Goal: Information Seeking & Learning: Learn about a topic

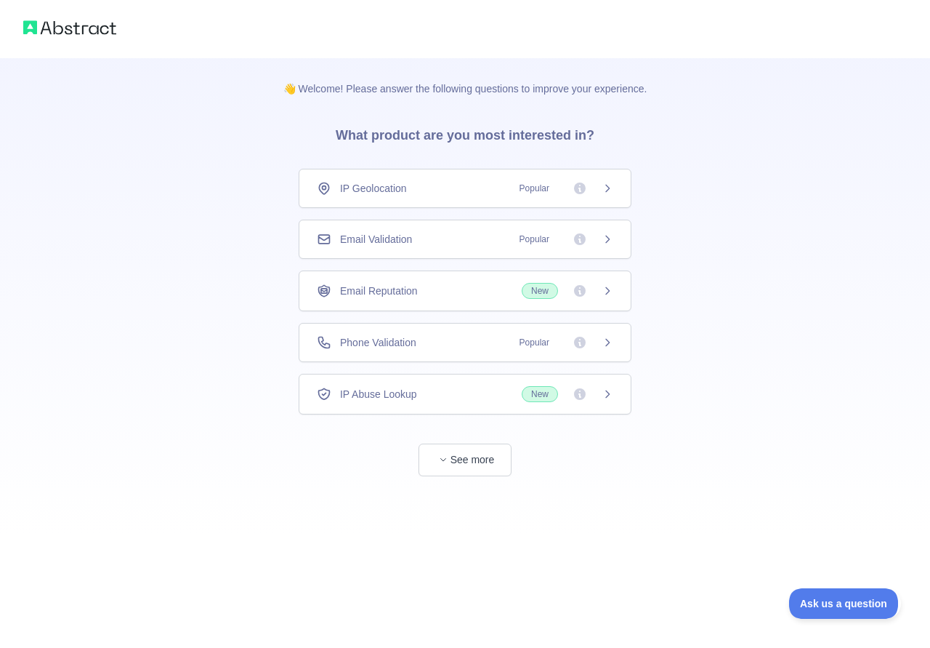
click at [441, 251] on div "Email Validation Popular" at bounding box center [465, 238] width 333 height 39
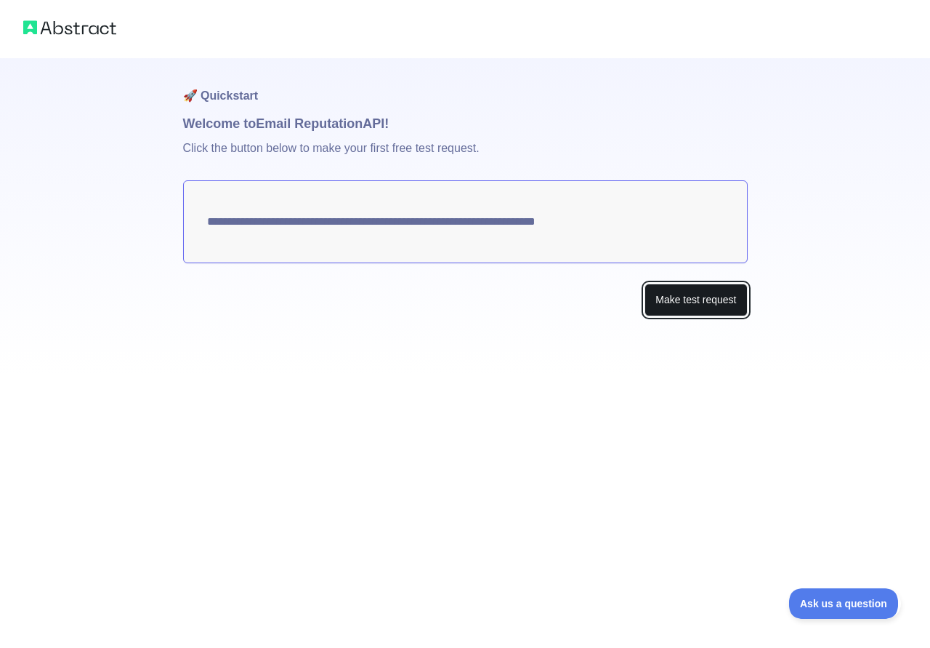
click at [681, 300] on button "Make test request" at bounding box center [696, 299] width 102 height 33
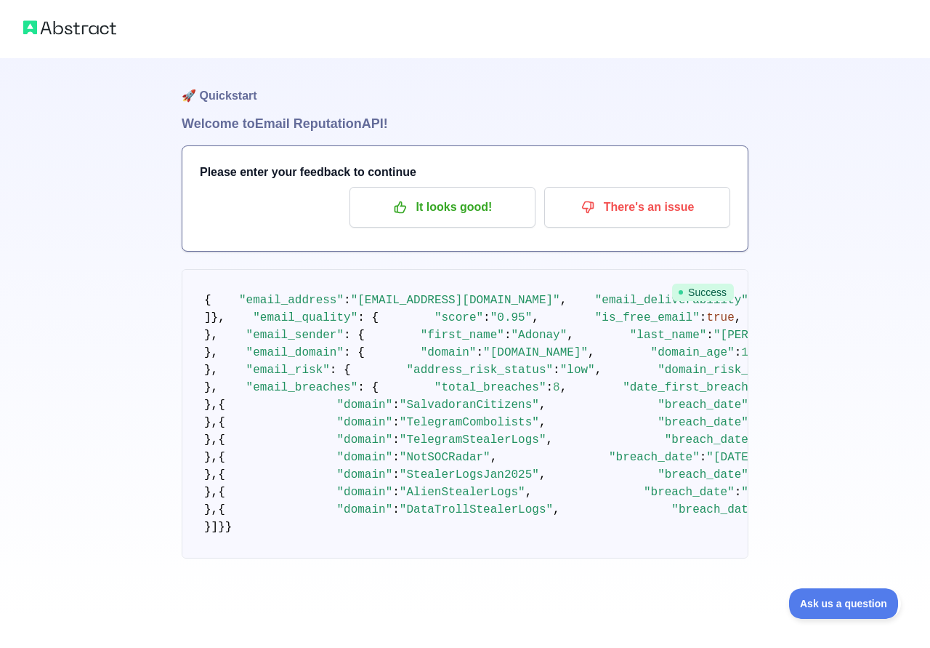
click at [107, 31] on img at bounding box center [69, 27] width 93 height 20
click at [104, 30] on img at bounding box center [69, 27] width 93 height 20
click at [464, 211] on p "It looks good!" at bounding box center [442, 207] width 164 height 25
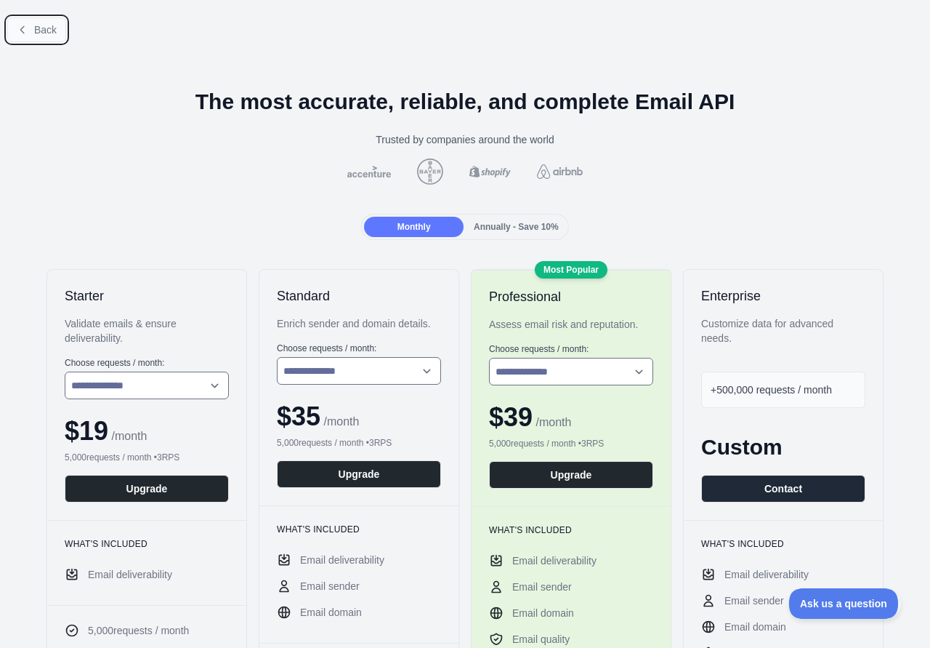
click at [44, 25] on span "Back" at bounding box center [45, 30] width 23 height 12
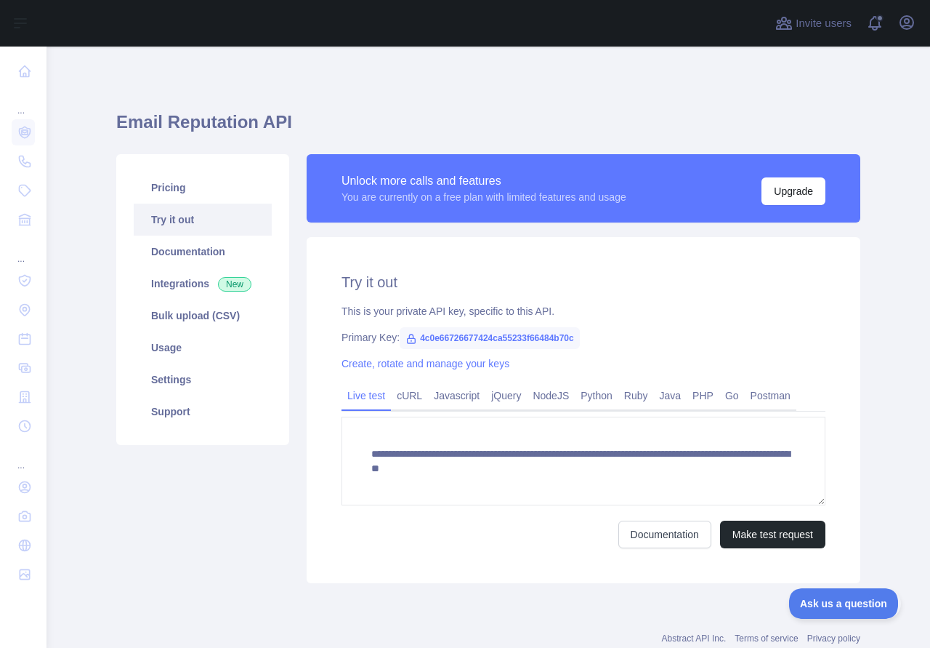
click at [418, 336] on span "4c0e66726677424ca55233f66484b70c" at bounding box center [490, 338] width 180 height 22
click at [399, 398] on link "cURL" at bounding box center [409, 395] width 37 height 23
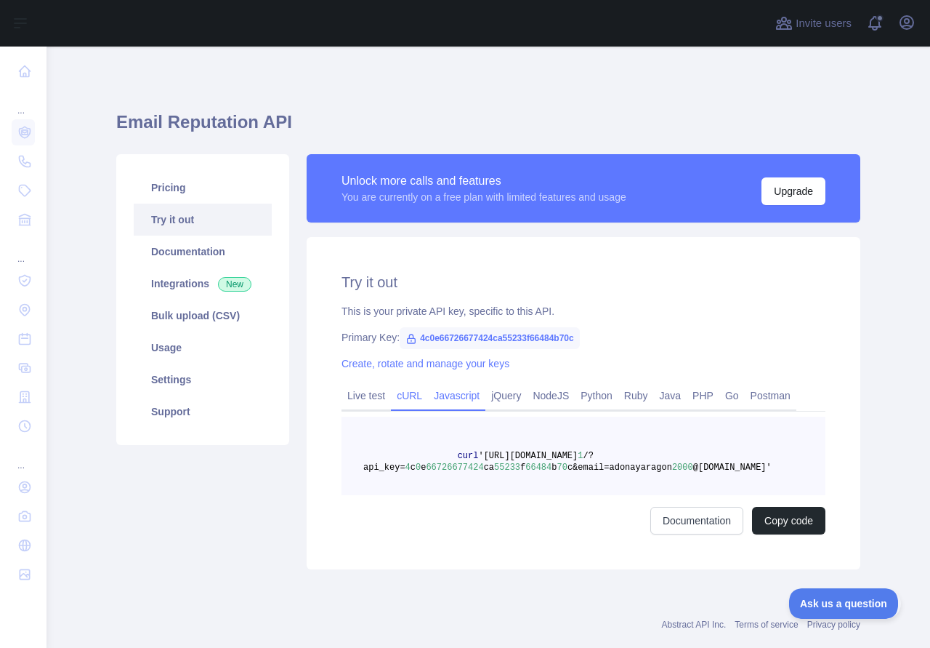
click at [462, 405] on link "Javascript" at bounding box center [456, 395] width 57 height 23
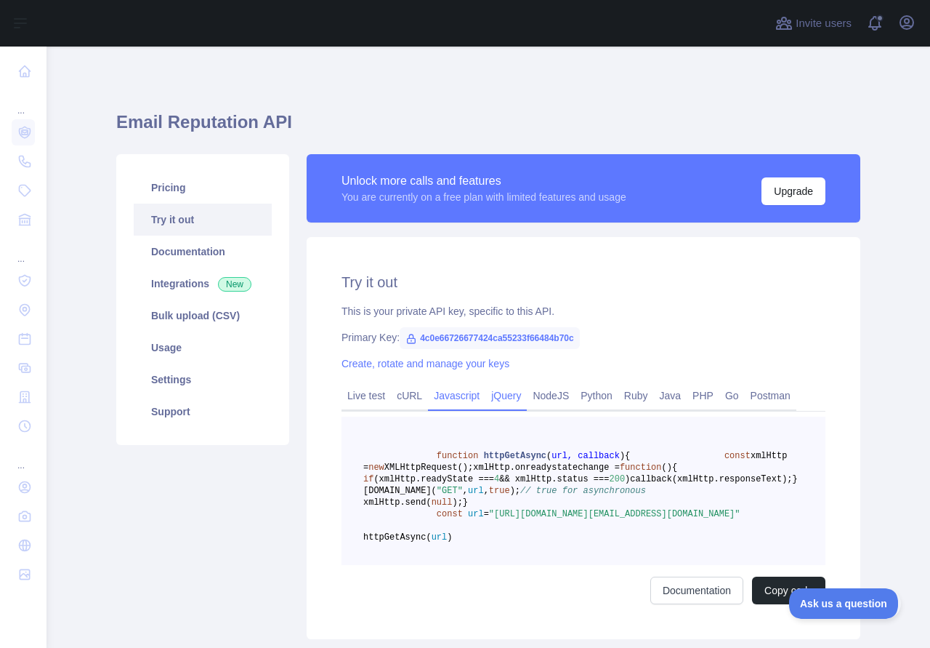
click at [485, 407] on link "jQuery" at bounding box center [505, 395] width 41 height 23
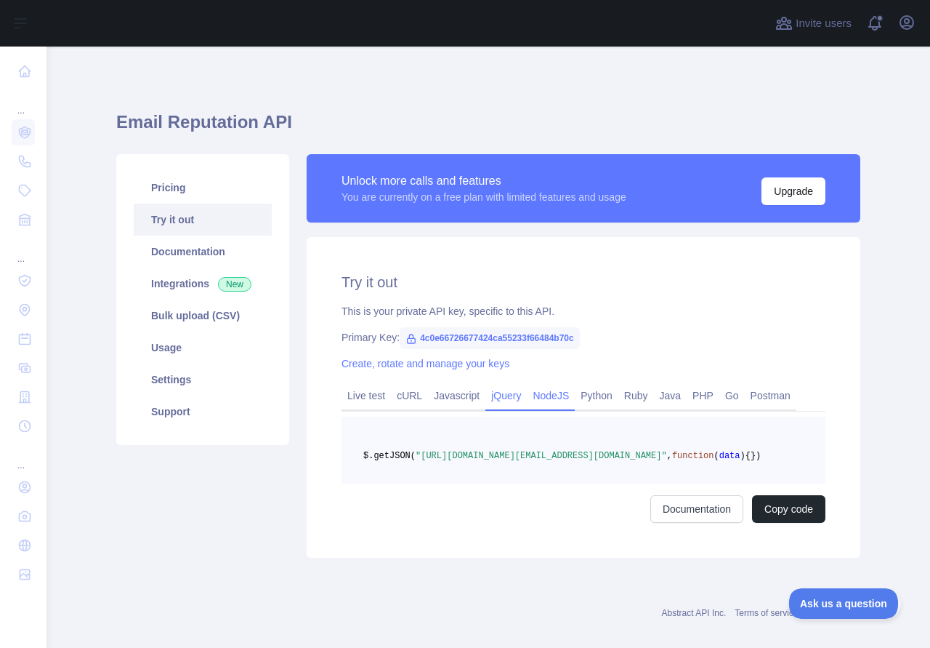
click at [542, 395] on link "NodeJS" at bounding box center [551, 395] width 48 height 23
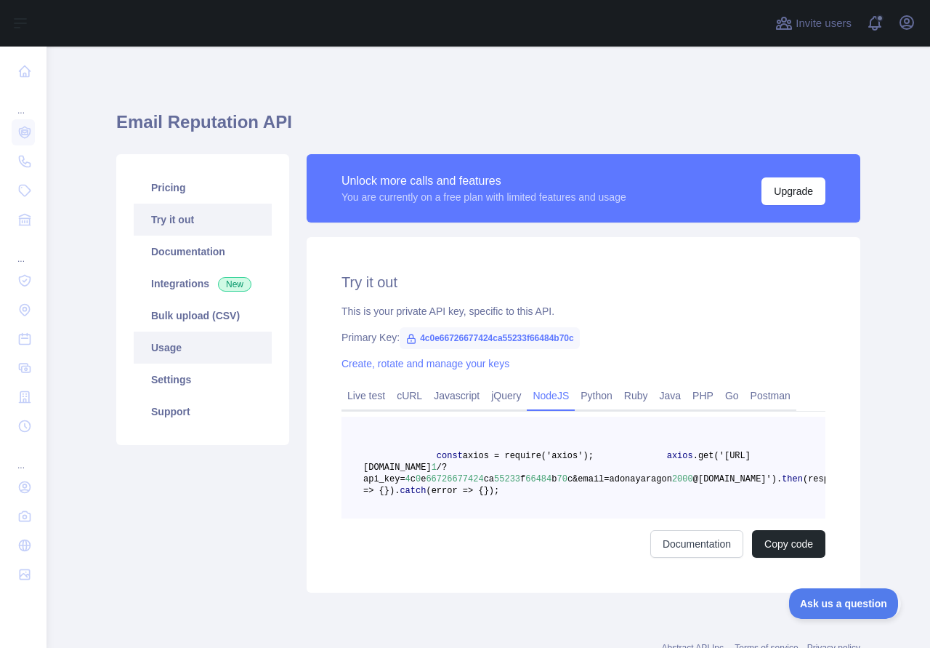
click at [176, 349] on link "Usage" at bounding box center [203, 347] width 138 height 32
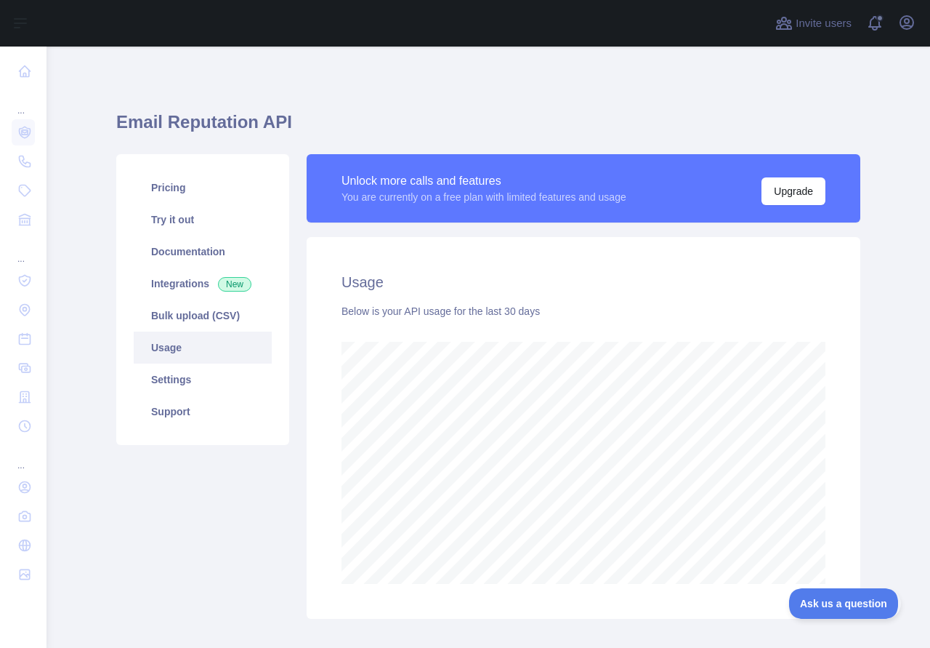
scroll to position [601, 884]
click at [211, 374] on link "Settings" at bounding box center [203, 379] width 138 height 32
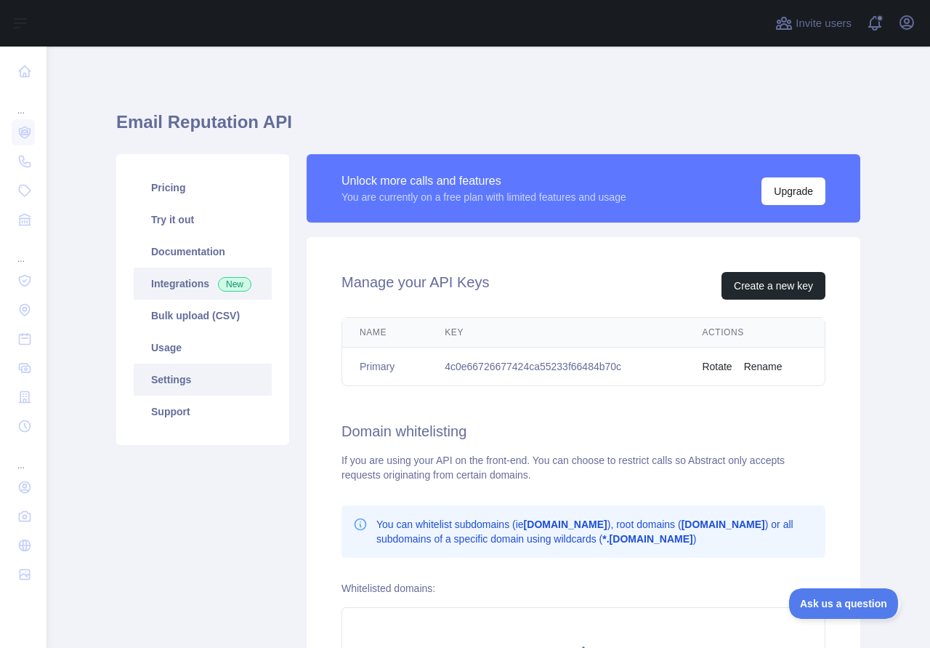
click at [193, 285] on link "Integrations New" at bounding box center [203, 283] width 138 height 32
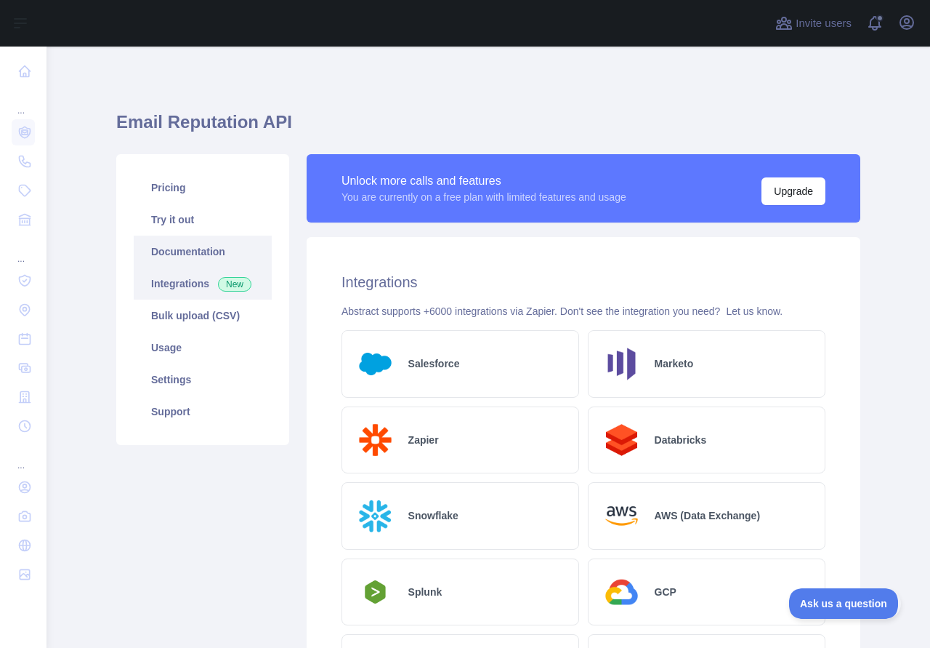
click at [152, 254] on link "Documentation" at bounding box center [203, 251] width 138 height 32
click at [180, 235] on link "Documentation" at bounding box center [203, 251] width 138 height 32
click at [227, 224] on link "Try it out" at bounding box center [203, 219] width 138 height 32
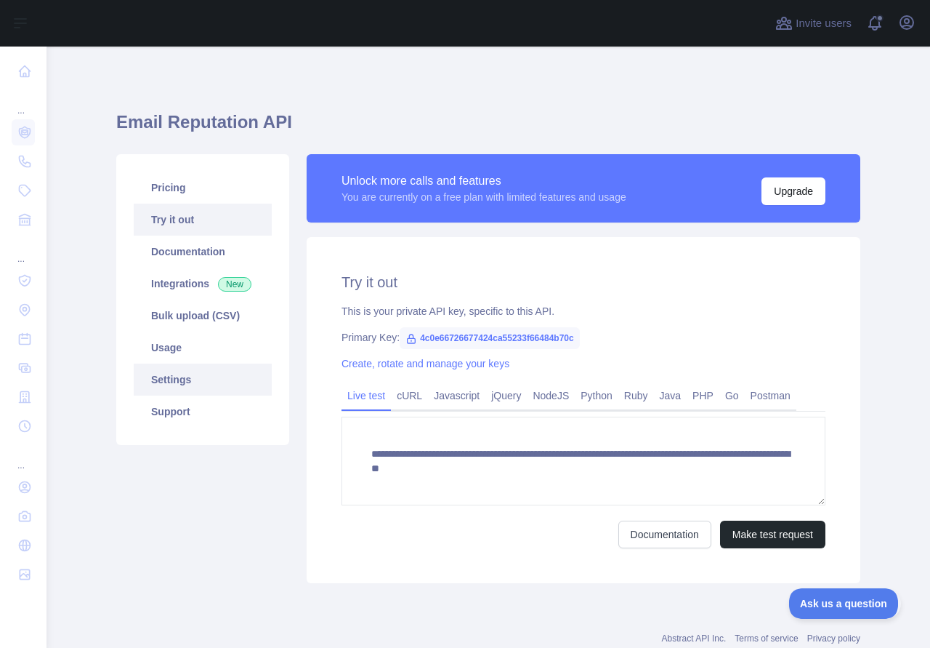
click at [213, 387] on link "Settings" at bounding box center [203, 379] width 138 height 32
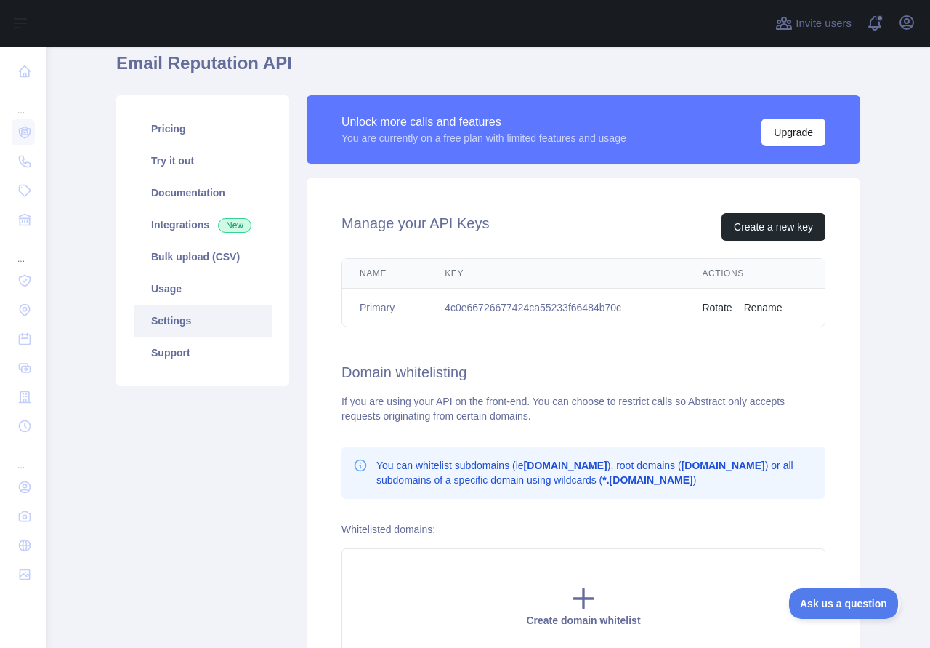
scroll to position [33, 0]
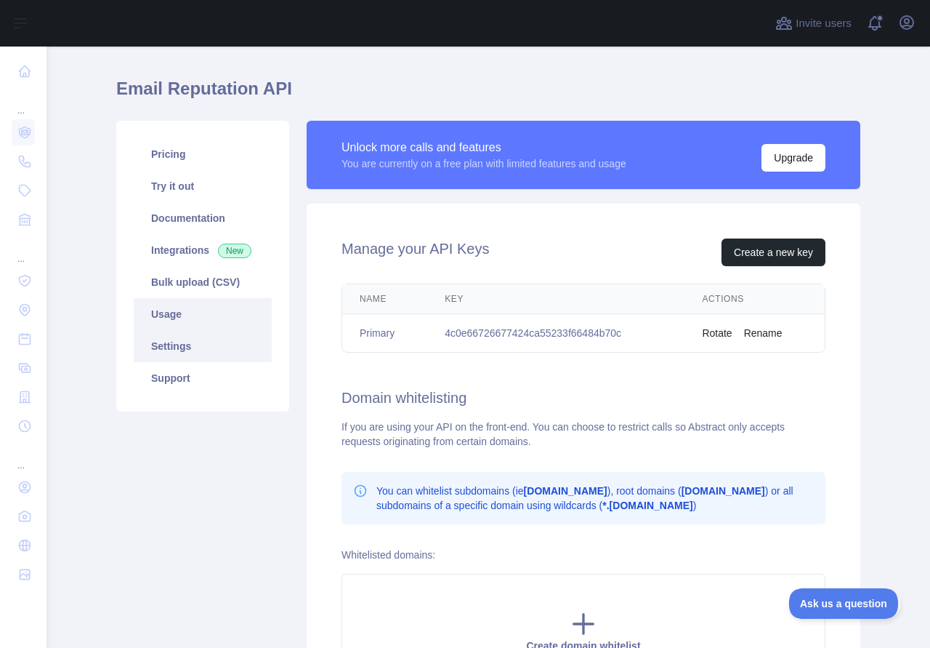
click at [185, 312] on link "Usage" at bounding box center [203, 314] width 138 height 32
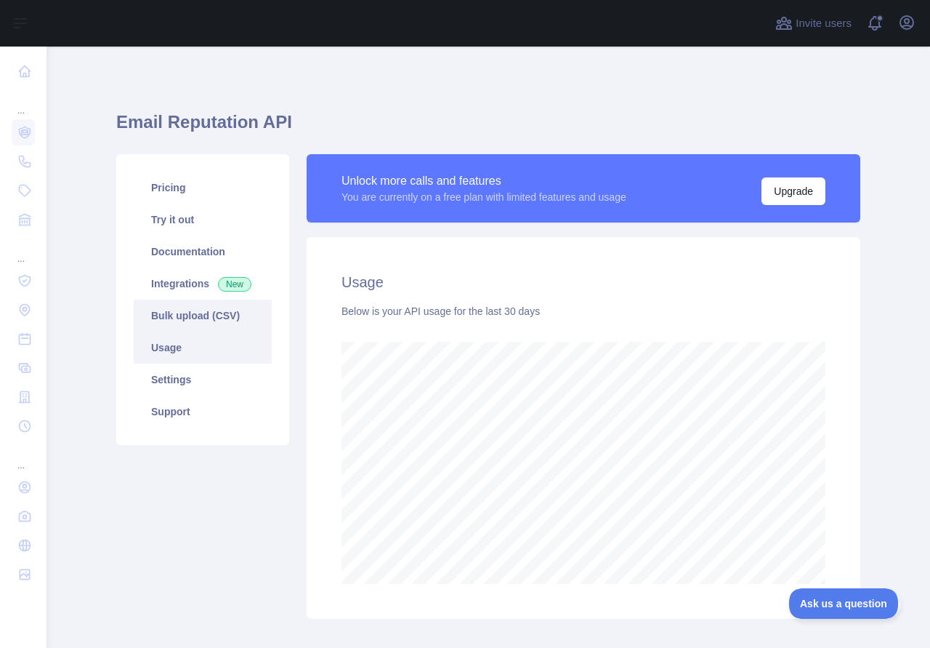
scroll to position [601, 884]
click at [174, 313] on link "Bulk upload (CSV)" at bounding box center [203, 315] width 138 height 32
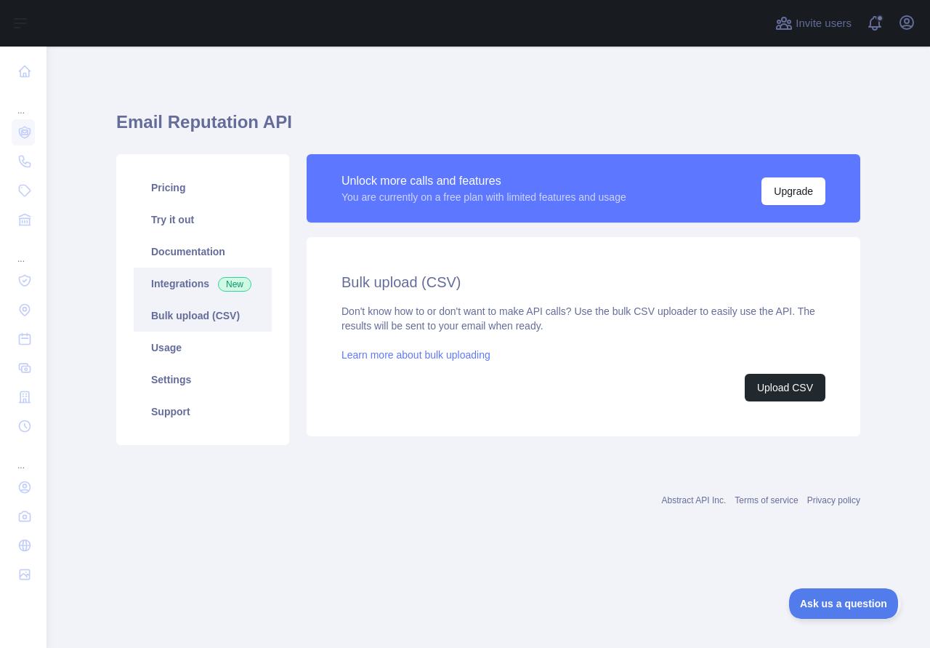
click at [166, 278] on link "Integrations New" at bounding box center [203, 283] width 138 height 32
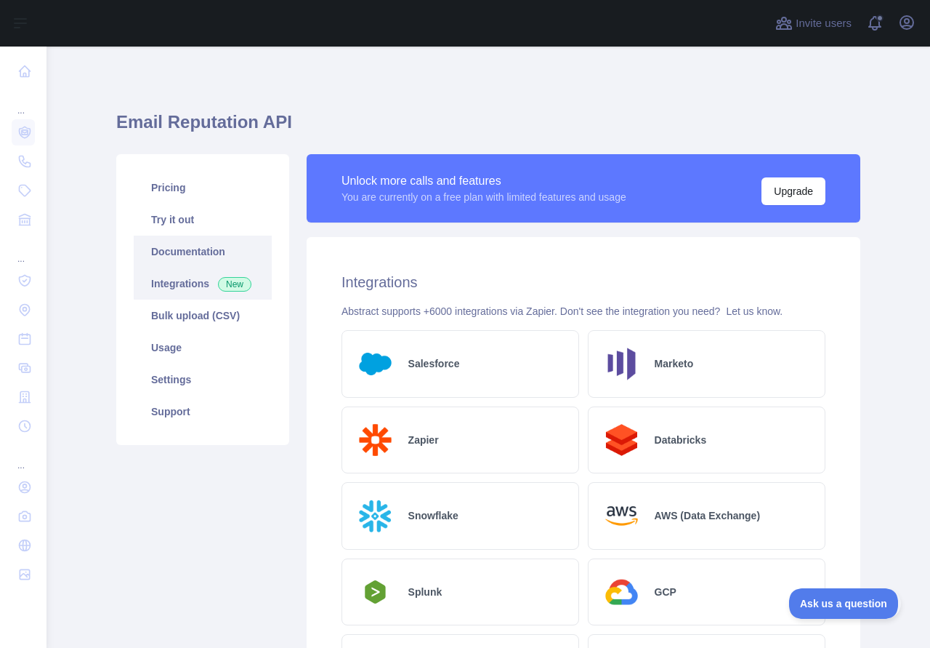
click at [164, 252] on link "Documentation" at bounding box center [203, 251] width 138 height 32
click at [198, 242] on link "Documentation" at bounding box center [203, 251] width 138 height 32
click at [236, 203] on link "Pricing" at bounding box center [203, 188] width 138 height 32
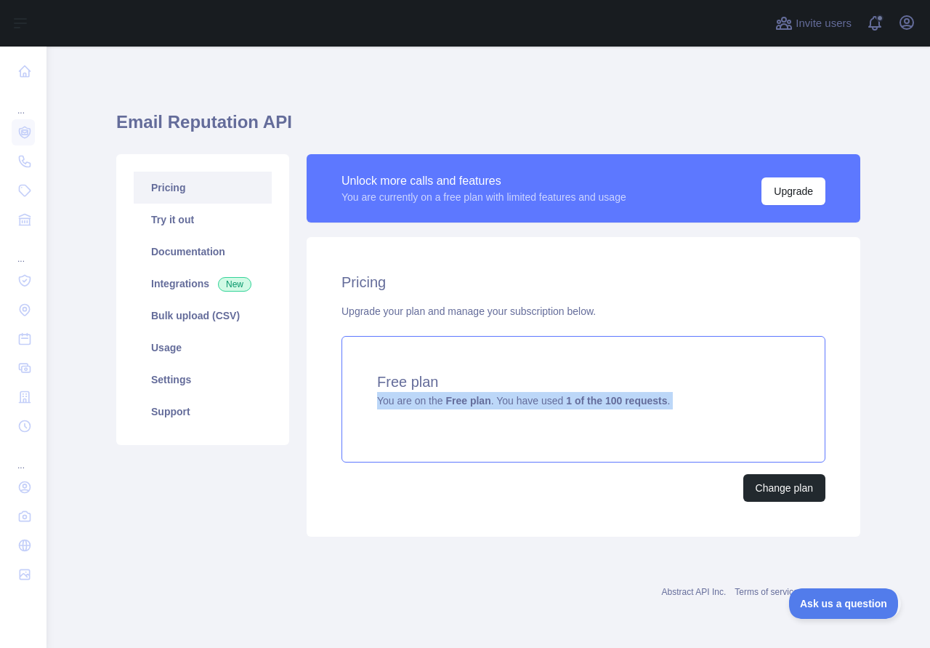
drag, startPoint x: 668, startPoint y: 403, endPoint x: 374, endPoint y: 398, distance: 293.7
click at [374, 398] on div "Free plan You are on the Free plan . You have used 1 of the 100 requests ." at bounding box center [584, 399] width 484 height 126
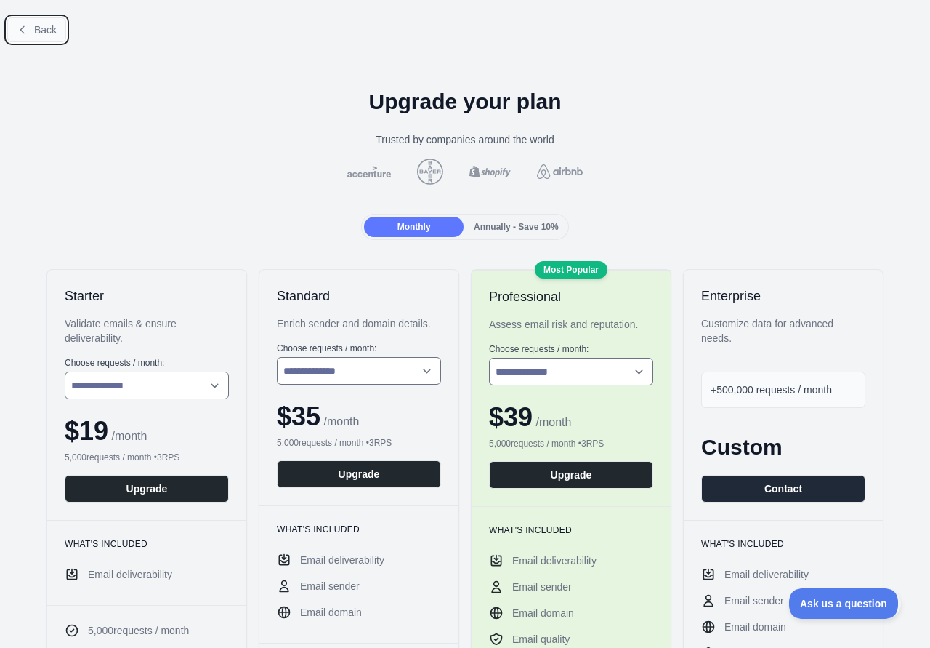
click at [28, 29] on button "Back" at bounding box center [36, 29] width 59 height 25
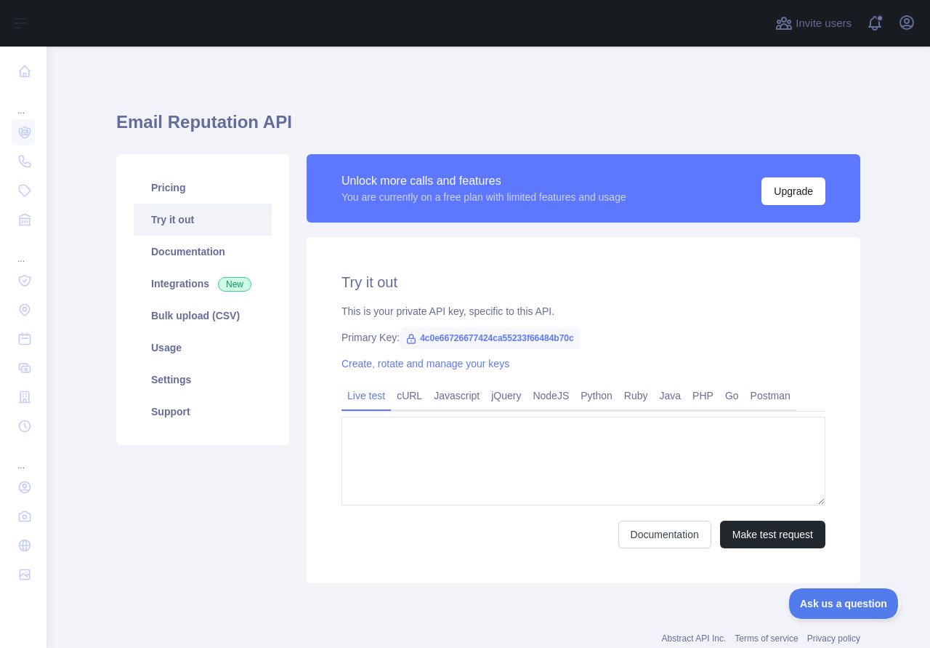
type textarea "**********"
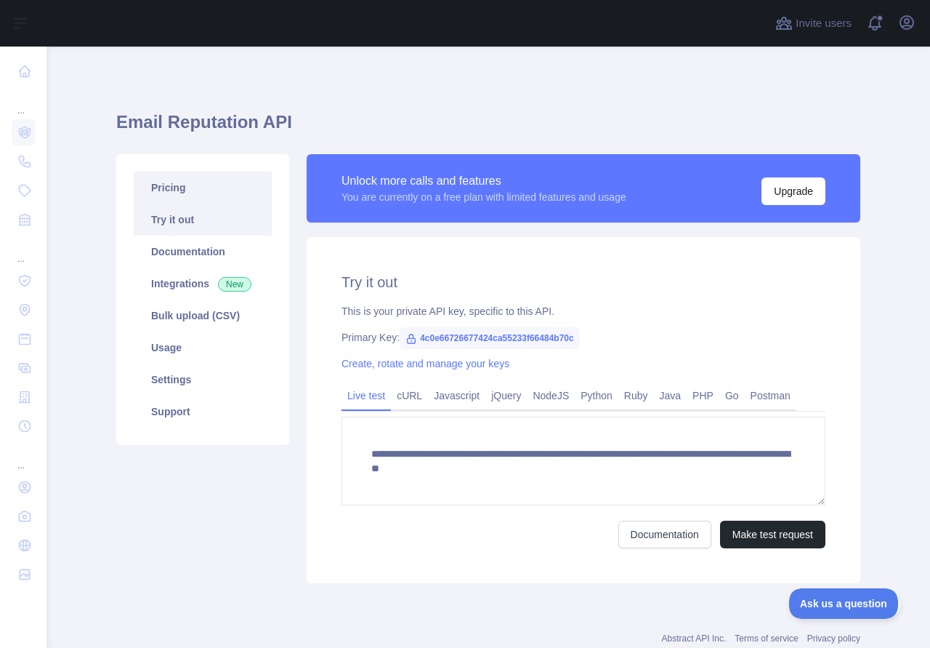
click at [162, 200] on link "Pricing" at bounding box center [203, 188] width 138 height 32
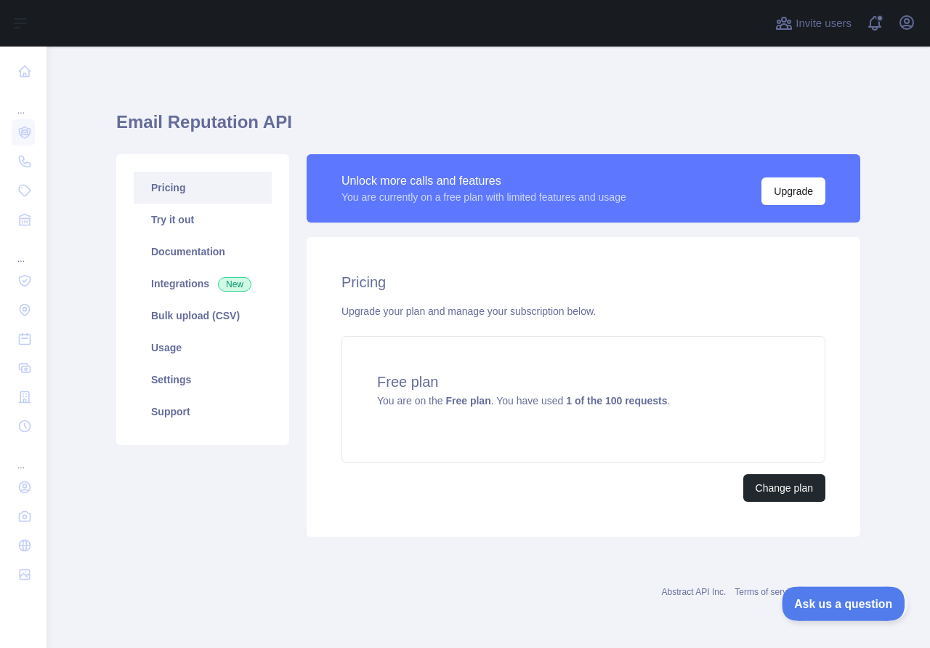
click at [848, 600] on span "Ask us a question" at bounding box center [836, 601] width 109 height 10
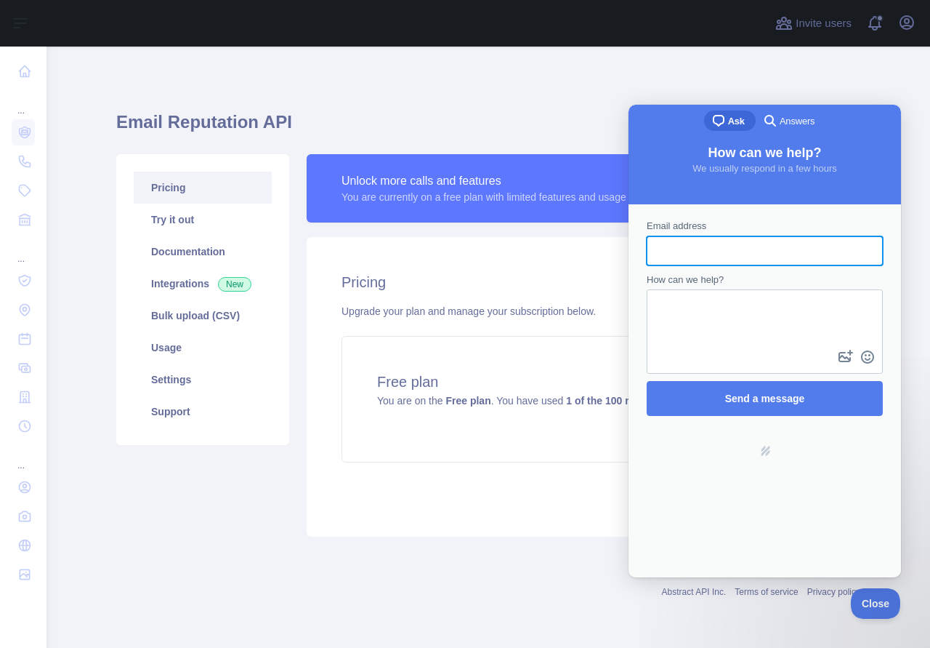
click at [794, 128] on span "Answers" at bounding box center [797, 121] width 35 height 15
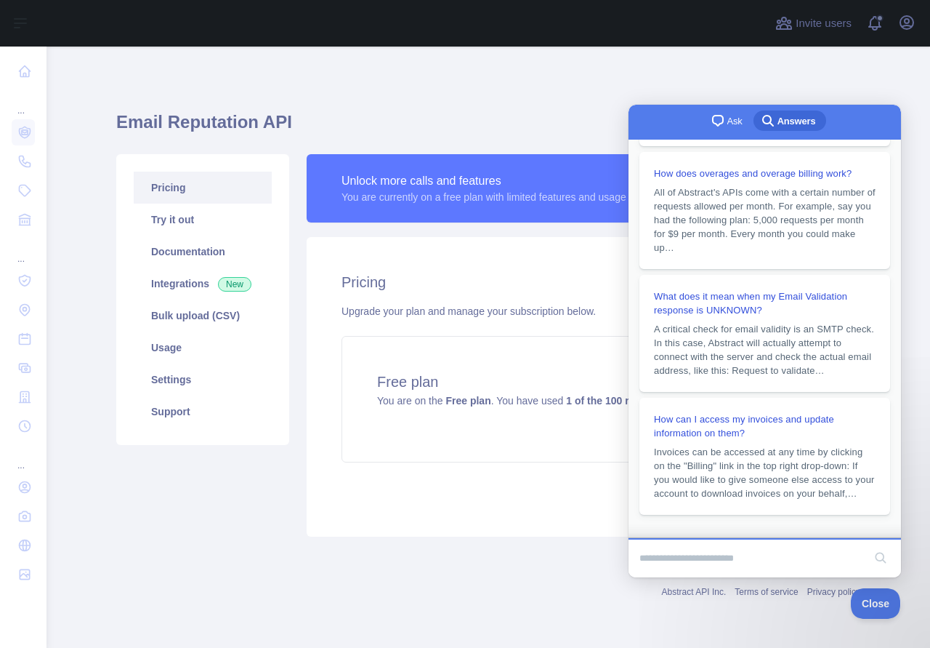
scroll to position [233, 0]
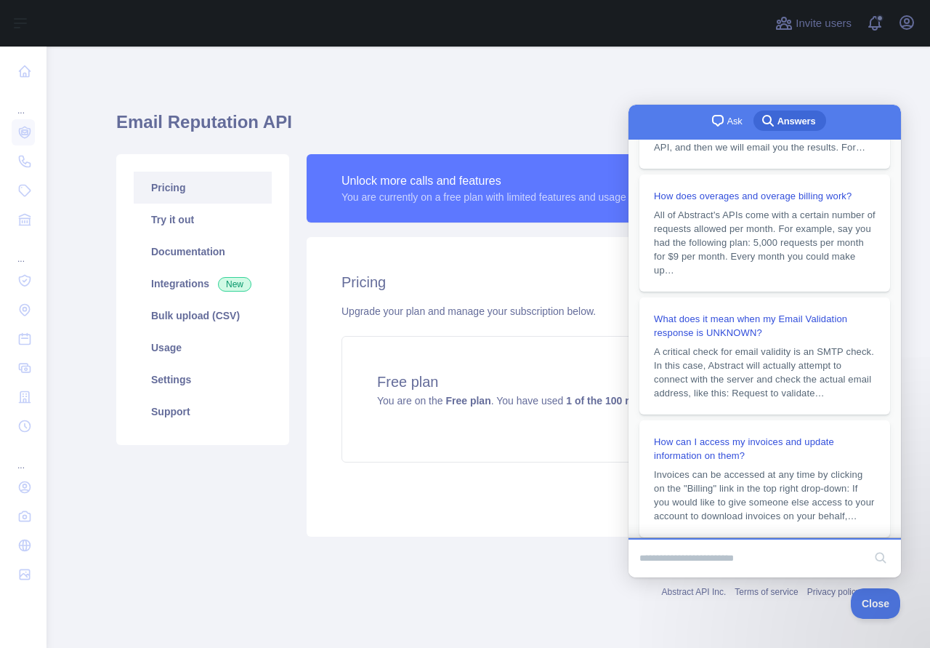
drag, startPoint x: 495, startPoint y: 566, endPoint x: 501, endPoint y: 542, distance: 24.9
click at [495, 565] on div "Abstract API Inc. Terms of service Privacy policy" at bounding box center [488, 583] width 744 height 52
click at [559, 66] on div "Email Reputation API Pricing Try it out Documentation Integrations New Bulk upl…" at bounding box center [488, 345] width 744 height 597
drag, startPoint x: 879, startPoint y: 602, endPoint x: 931, endPoint y: 589, distance: 53.2
click at [878, 602] on span "Close" at bounding box center [871, 601] width 49 height 10
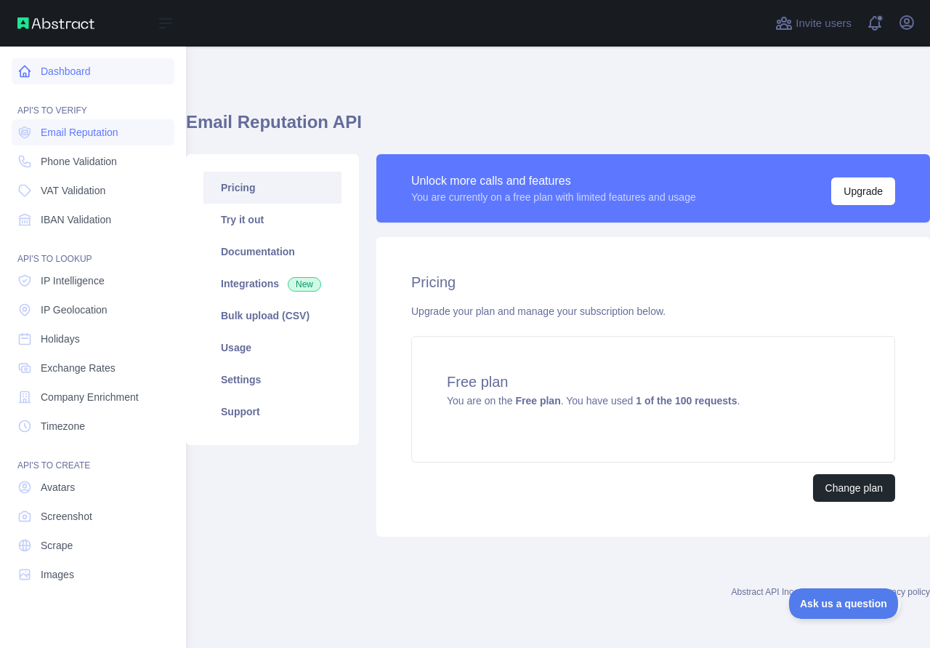
click at [81, 65] on link "Dashboard" at bounding box center [93, 71] width 163 height 26
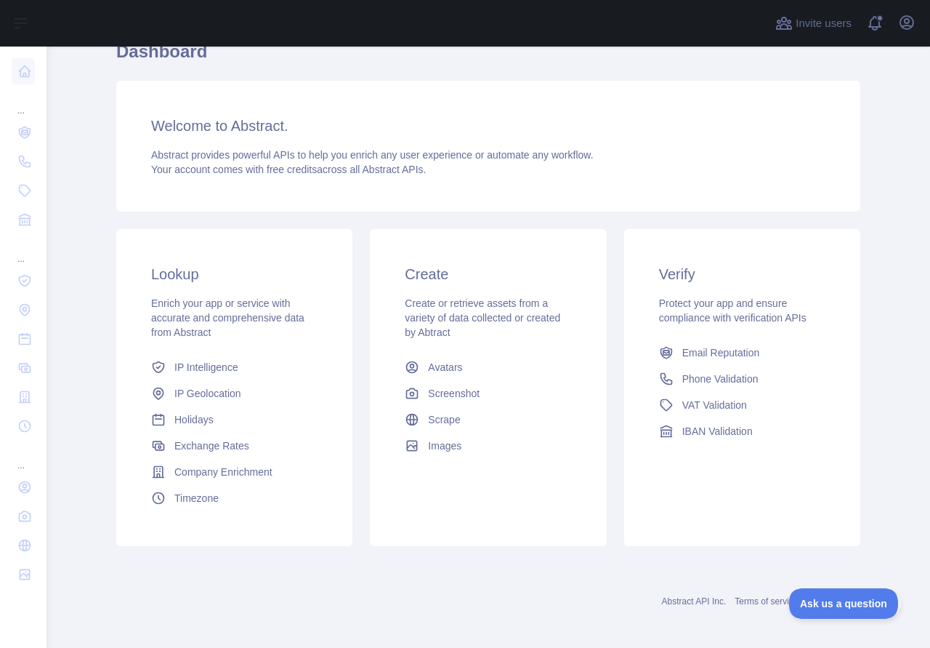
scroll to position [76, 0]
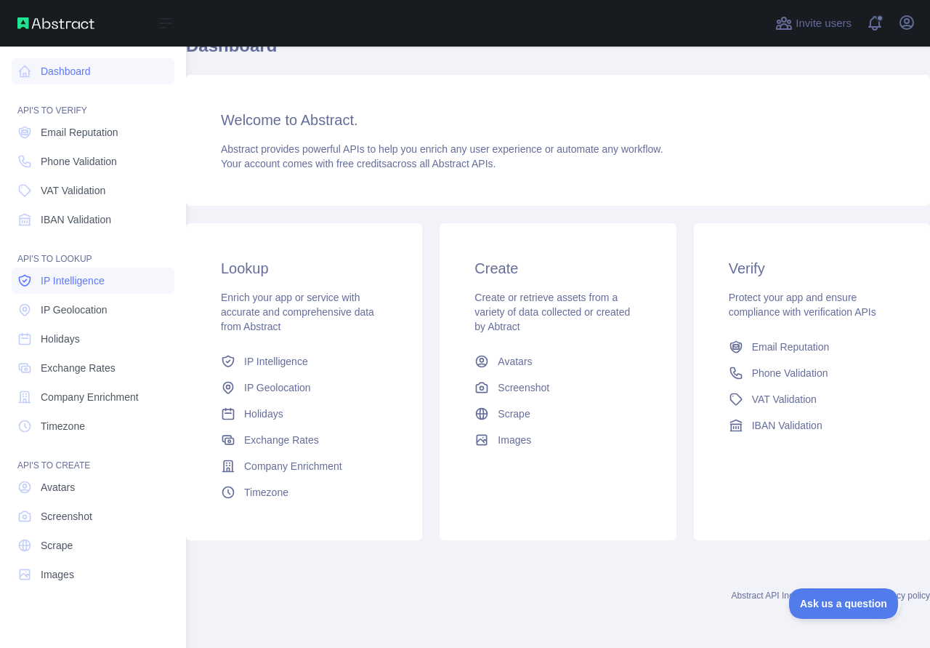
click at [93, 289] on link "IP Intelligence" at bounding box center [93, 280] width 163 height 26
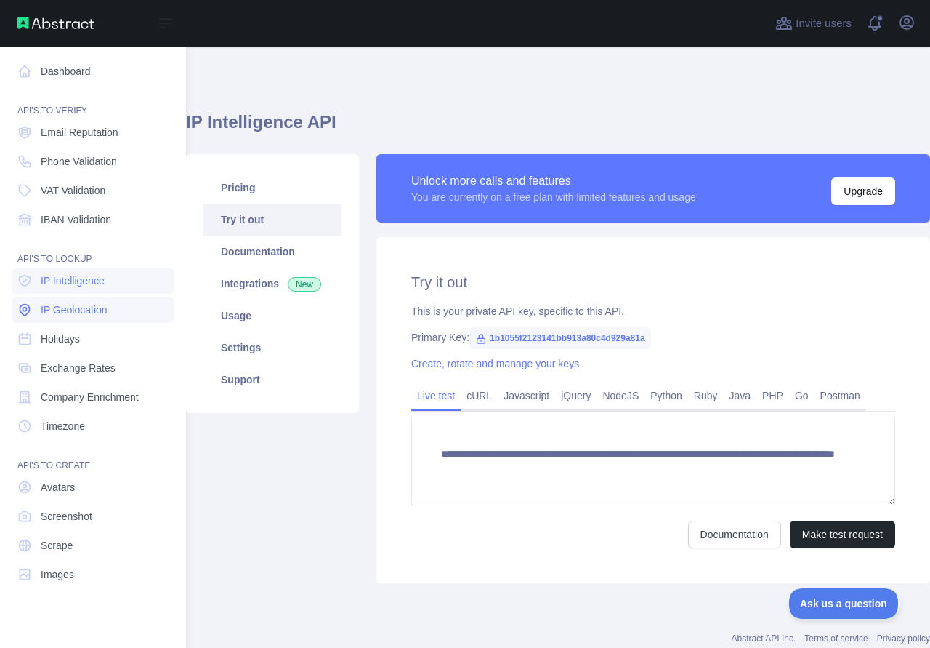
click at [81, 316] on span "IP Geolocation" at bounding box center [74, 309] width 67 height 15
click at [92, 141] on link "Email Reputation" at bounding box center [93, 132] width 163 height 26
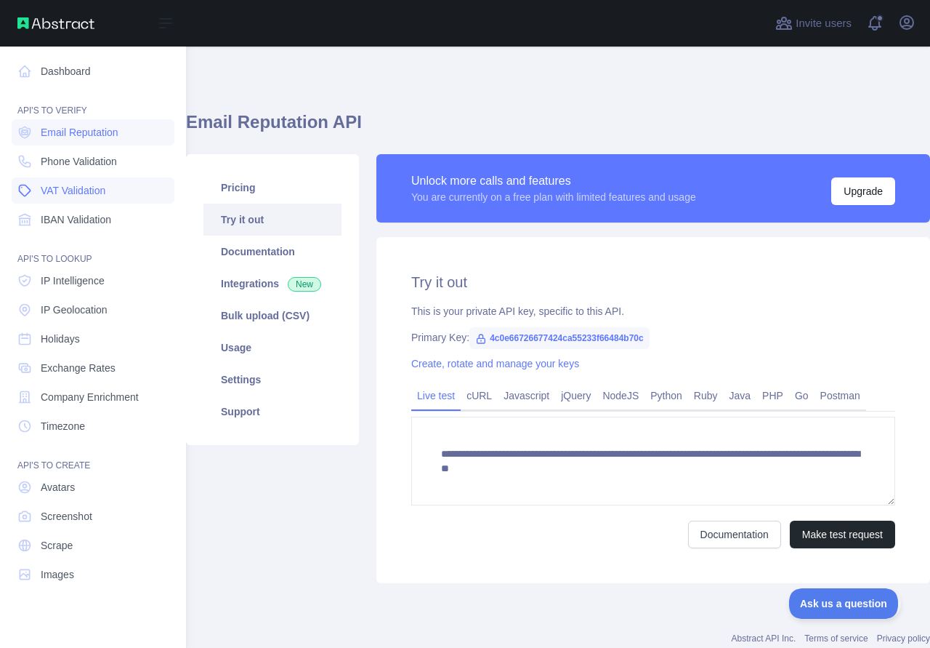
click at [73, 180] on link "VAT Validation" at bounding box center [93, 190] width 163 height 26
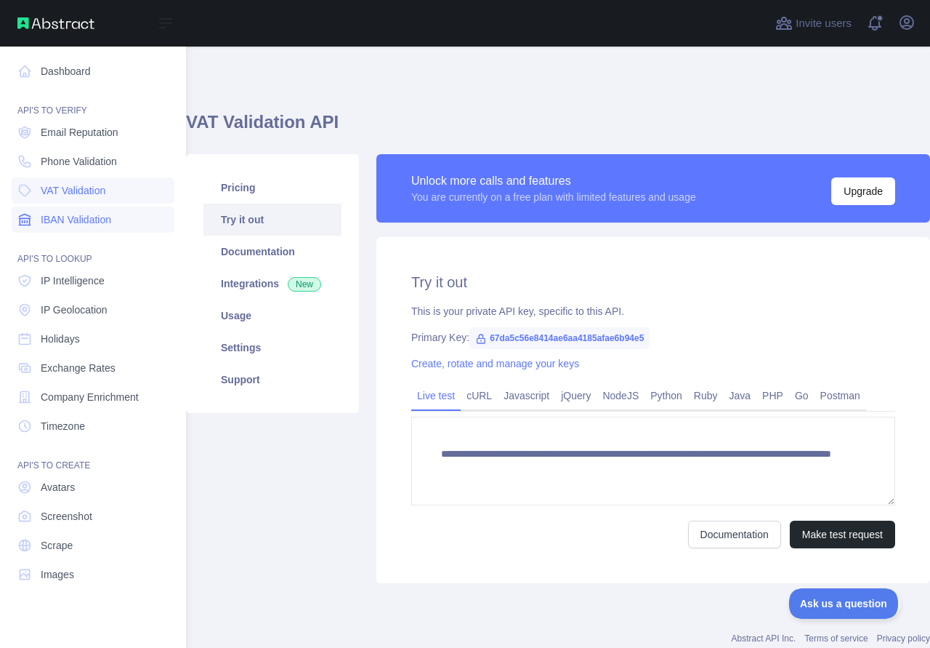
click at [57, 221] on span "IBAN Validation" at bounding box center [76, 219] width 70 height 15
click at [79, 558] on nav "Dashboard API'S TO VERIFY Email Reputation Phone Validation VAT Validation IBAN…" at bounding box center [93, 336] width 163 height 578
click at [78, 528] on link "Screenshot" at bounding box center [93, 516] width 163 height 26
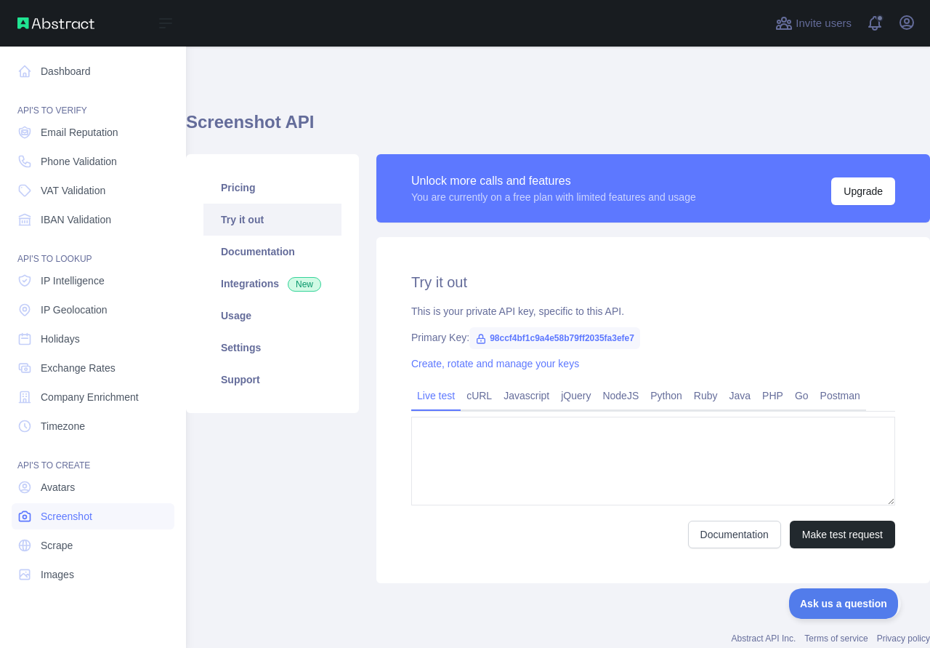
type textarea "**********"
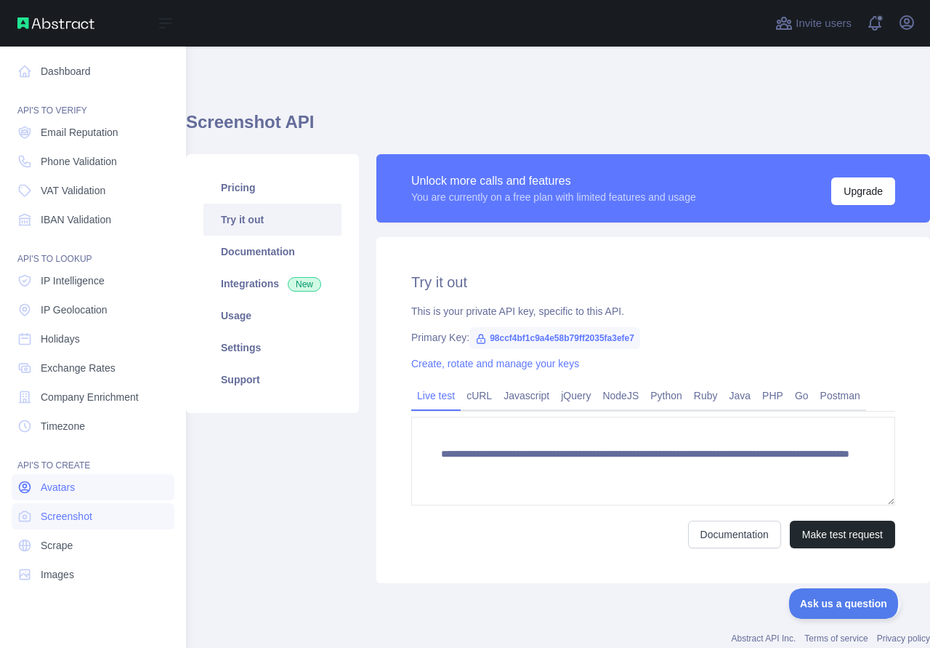
click at [76, 498] on link "Avatars" at bounding box center [93, 487] width 163 height 26
click at [55, 559] on nav "Dashboard API'S TO VERIFY Email Reputation Phone Validation VAT Validation IBAN…" at bounding box center [93, 336] width 163 height 578
click at [49, 565] on link "Images" at bounding box center [93, 574] width 163 height 26
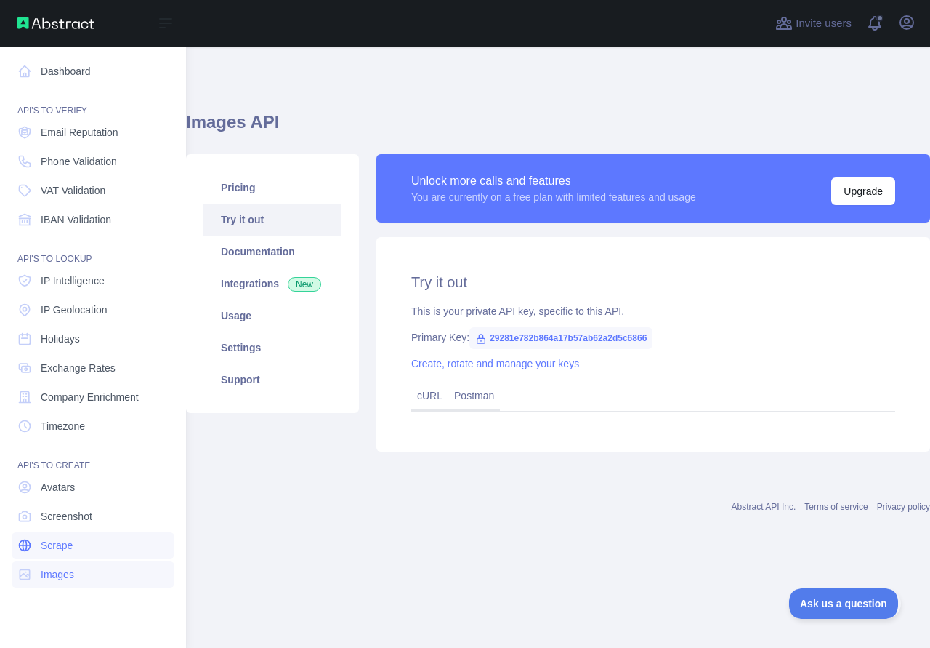
click at [48, 547] on span "Scrape" at bounding box center [57, 545] width 32 height 15
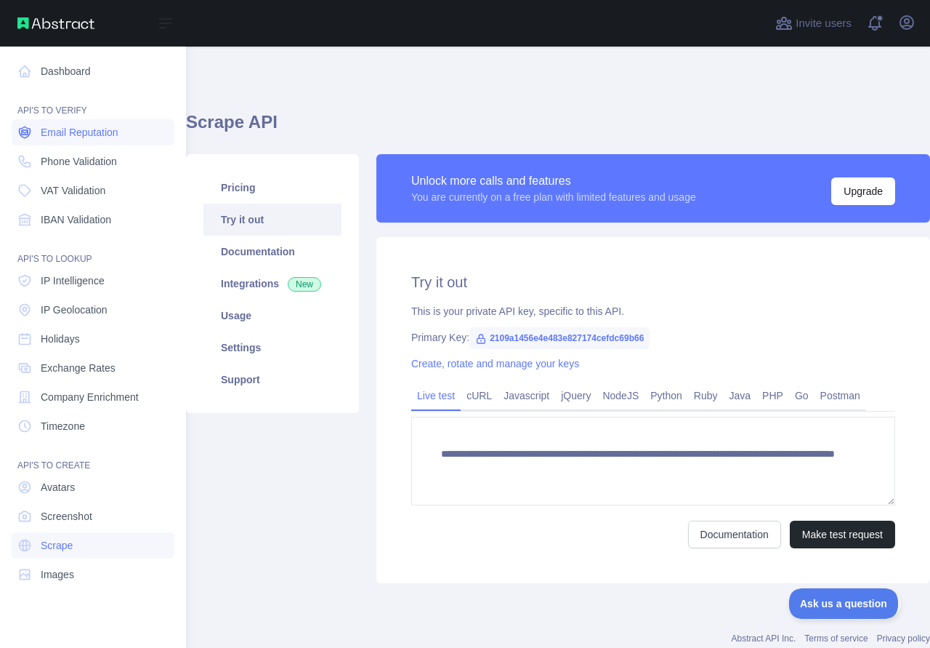
click at [71, 140] on link "Email Reputation" at bounding box center [93, 132] width 163 height 26
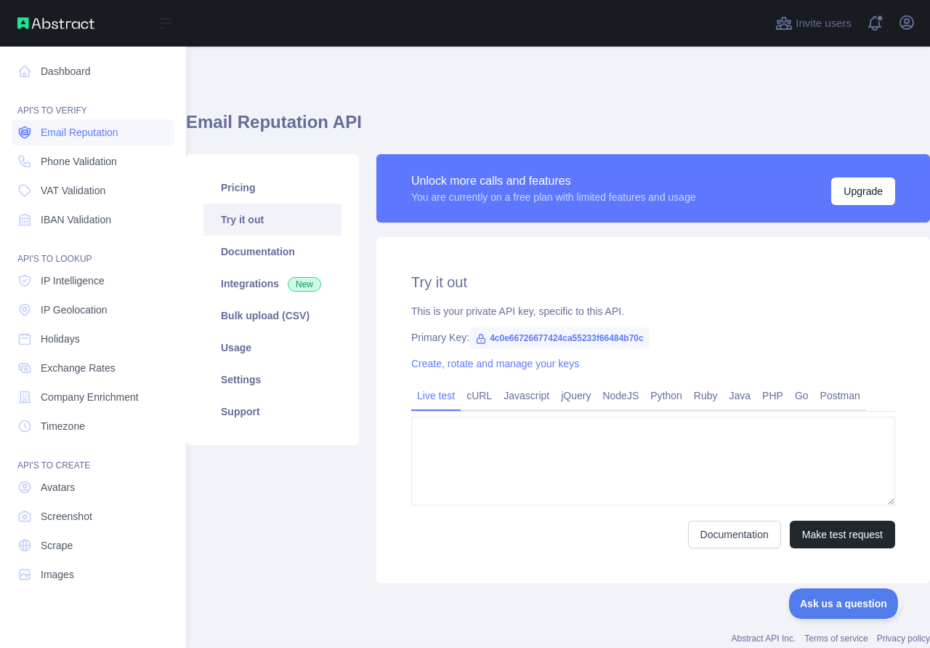
type textarea "**********"
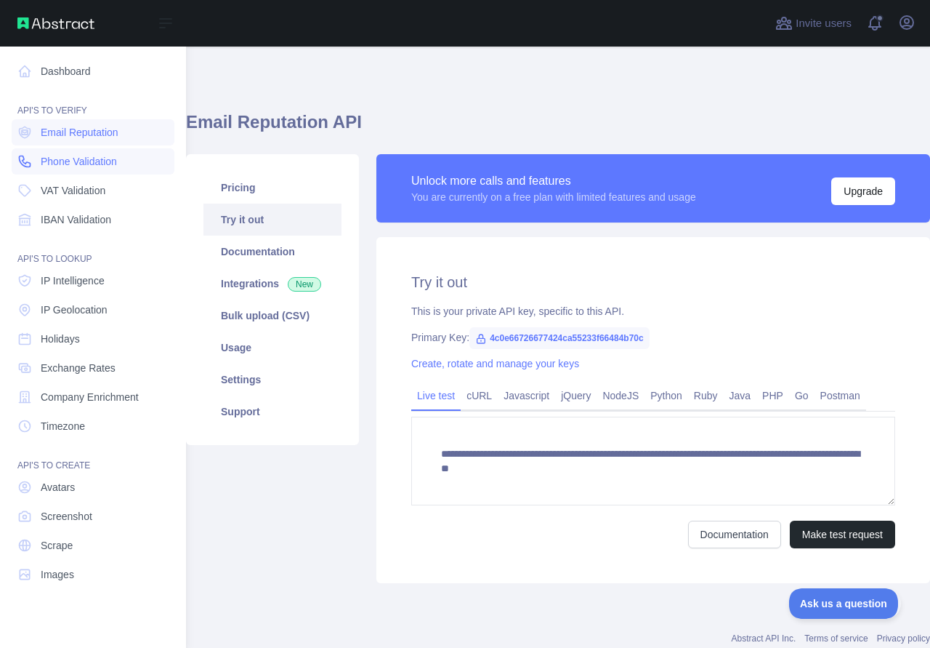
click at [66, 169] on link "Phone Validation" at bounding box center [93, 161] width 163 height 26
click at [63, 194] on span "VAT Validation" at bounding box center [73, 190] width 65 height 15
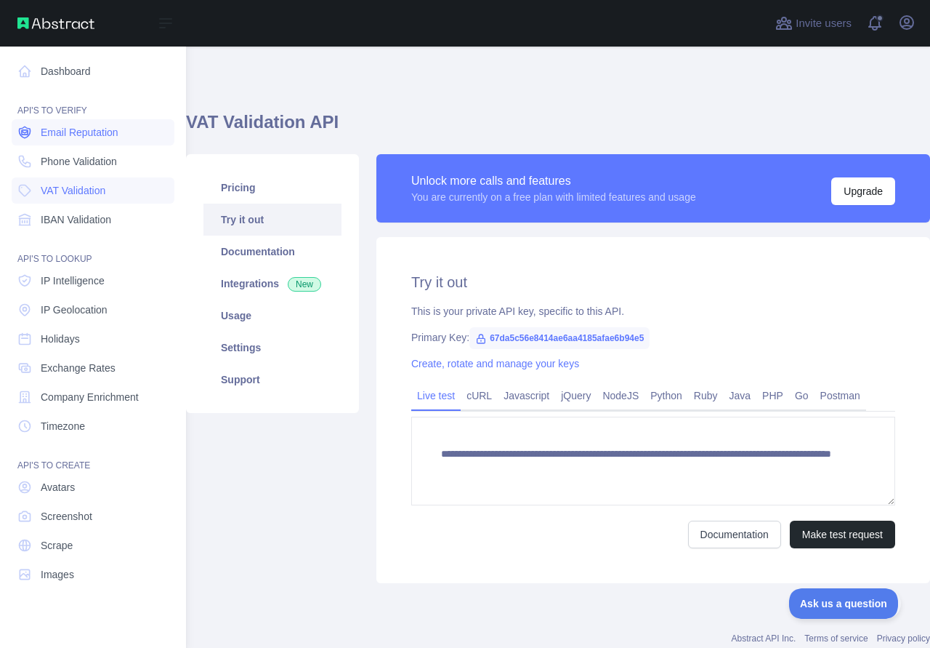
click at [51, 140] on link "Email Reputation" at bounding box center [93, 132] width 163 height 26
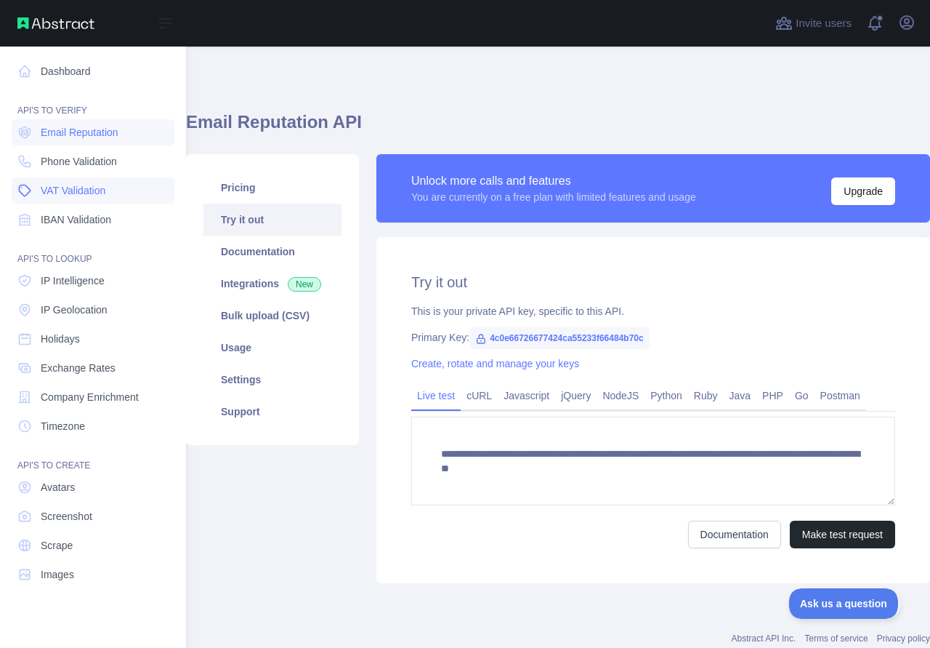
click at [43, 184] on span "VAT Validation" at bounding box center [73, 190] width 65 height 15
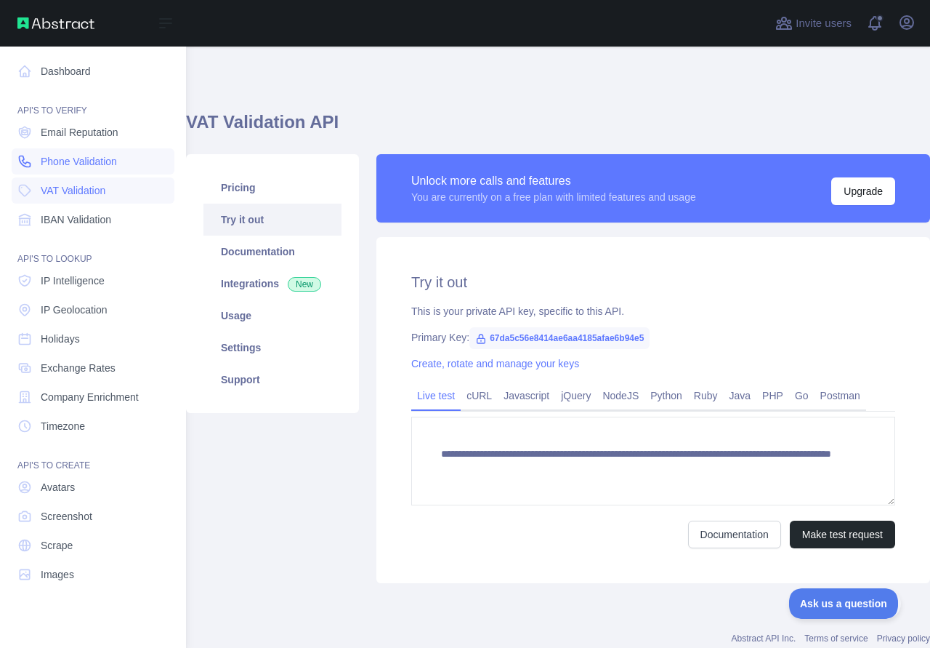
click at [42, 166] on span "Phone Validation" at bounding box center [79, 161] width 76 height 15
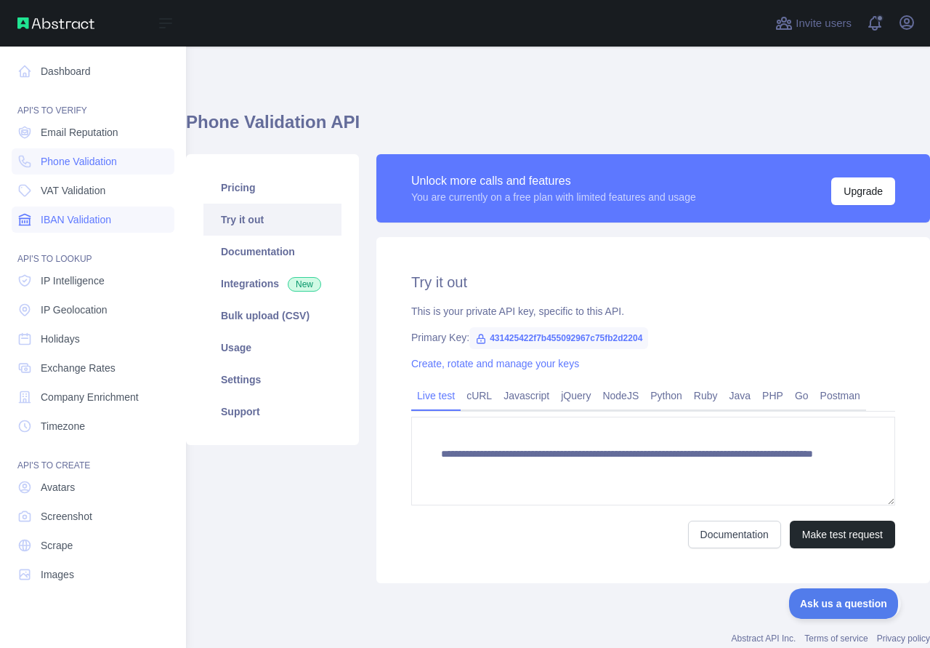
click at [55, 217] on span "IBAN Validation" at bounding box center [76, 219] width 70 height 15
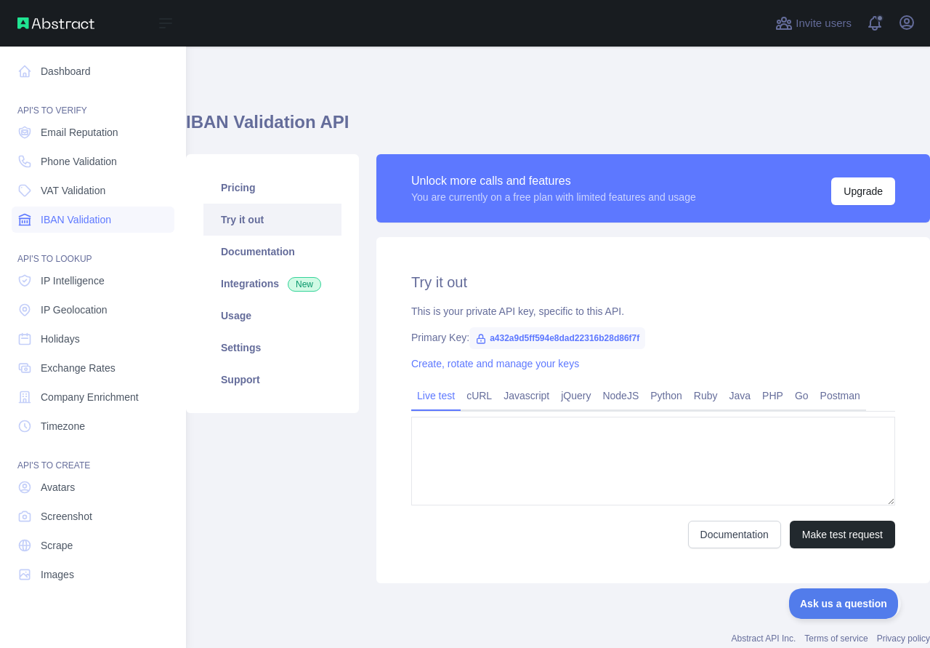
type textarea "**********"
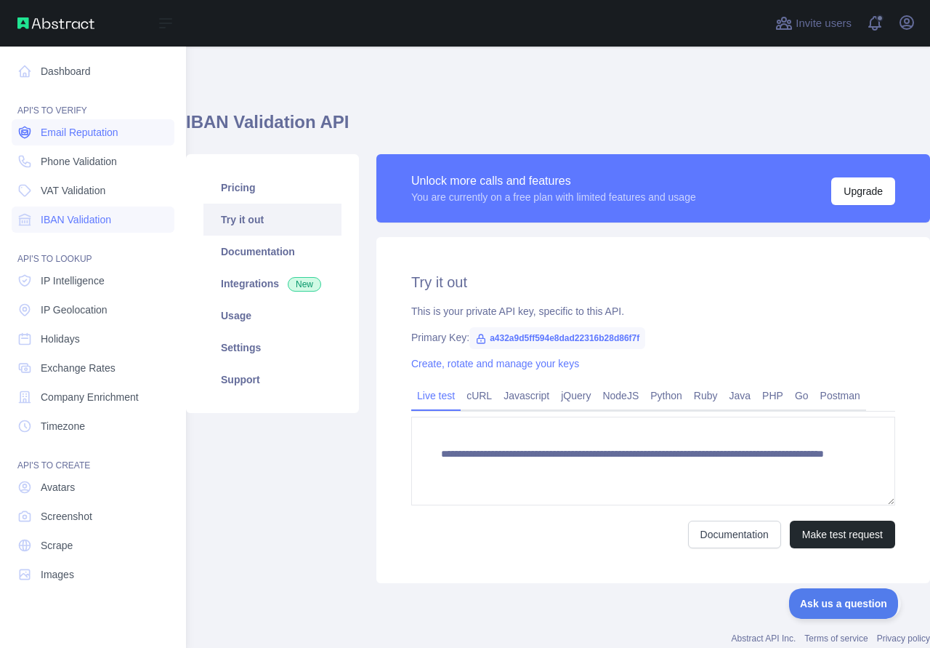
click at [83, 137] on span "Email Reputation" at bounding box center [80, 132] width 78 height 15
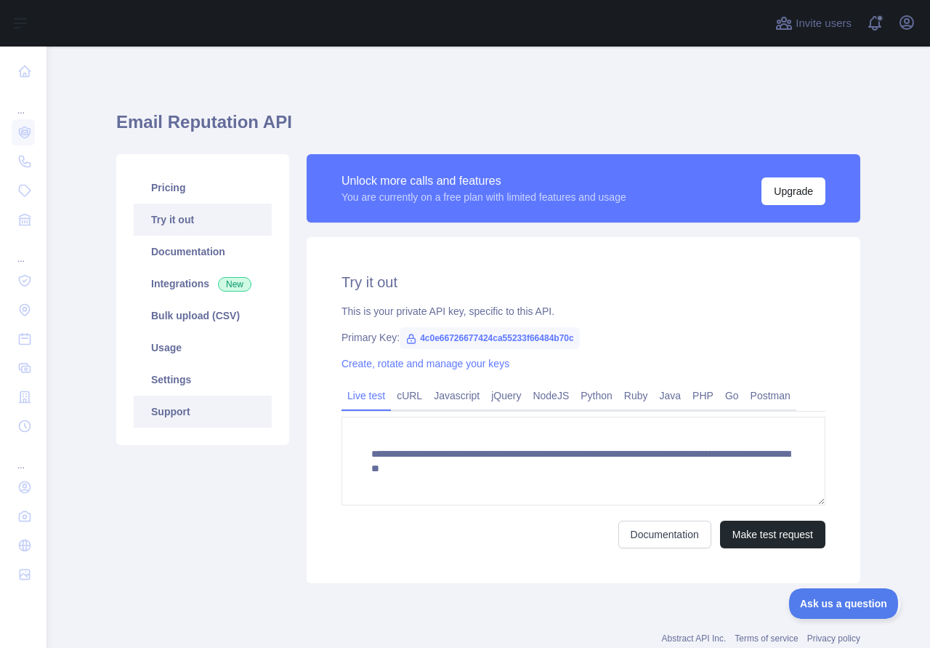
click at [140, 415] on link "Support" at bounding box center [203, 411] width 138 height 32
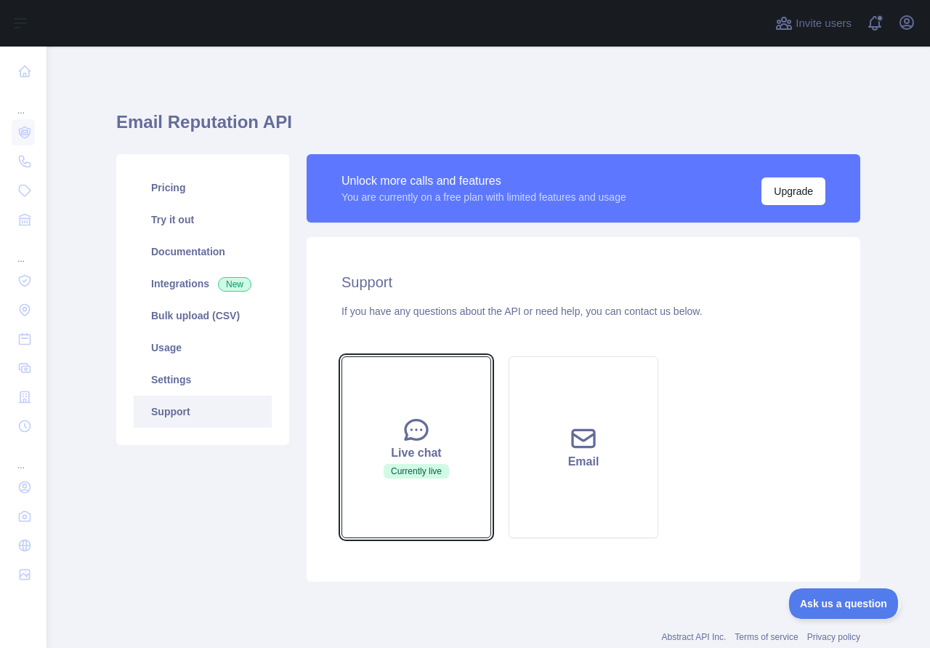
click at [449, 462] on button "Live chat Currently live" at bounding box center [417, 447] width 150 height 182
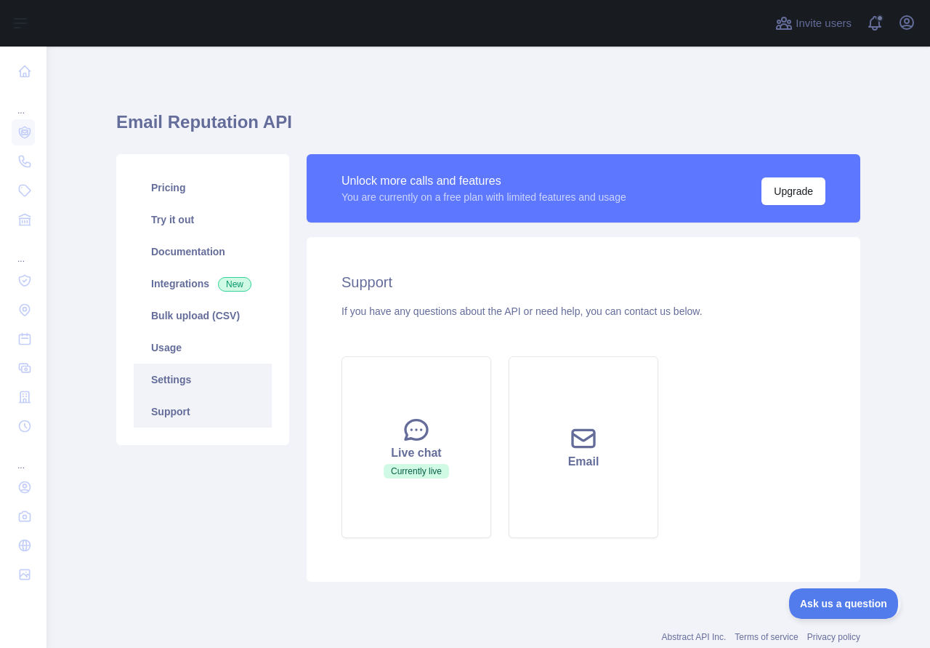
click at [211, 376] on link "Settings" at bounding box center [203, 379] width 138 height 32
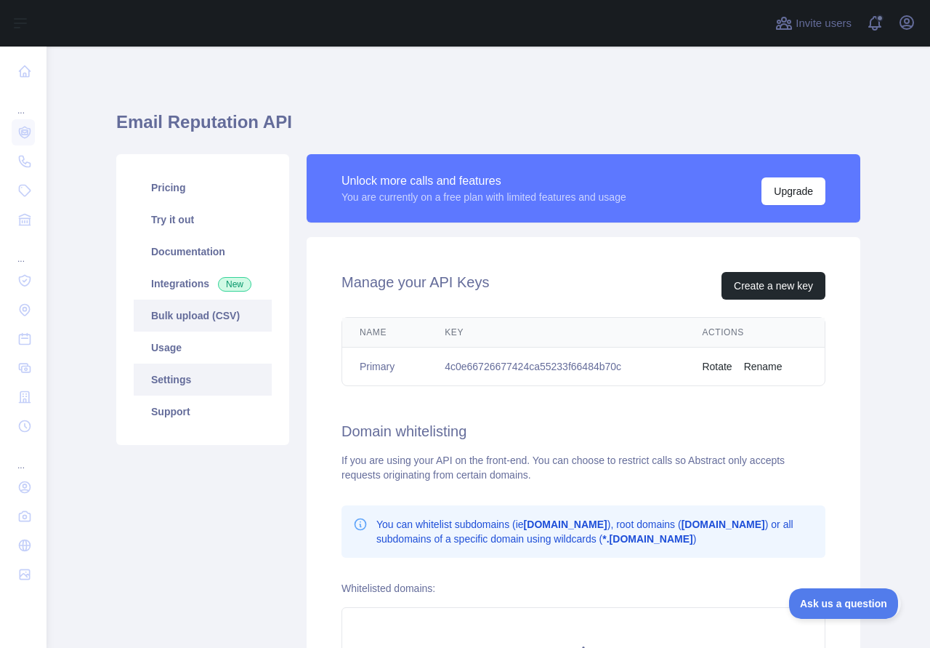
click at [230, 326] on link "Bulk upload (CSV)" at bounding box center [203, 315] width 138 height 32
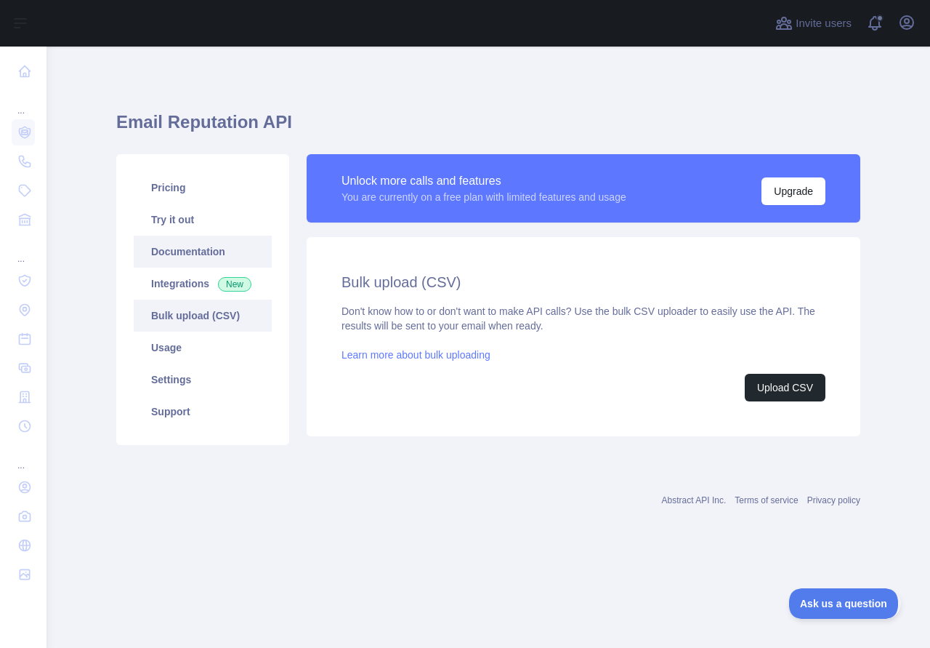
click at [178, 249] on link "Documentation" at bounding box center [203, 251] width 138 height 32
